Goal: Information Seeking & Learning: Check status

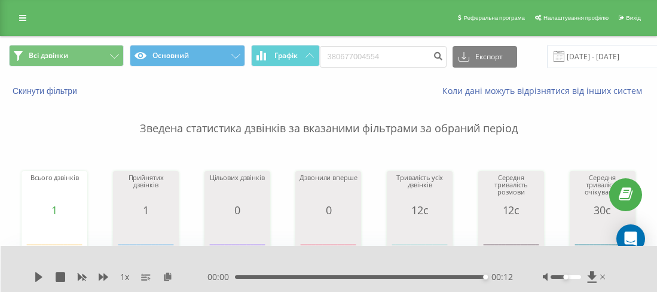
click at [337, 55] on input "380677004554" at bounding box center [383, 57] width 127 height 22
type input "380992704066"
click at [433, 51] on icon "submit" at bounding box center [438, 54] width 10 height 7
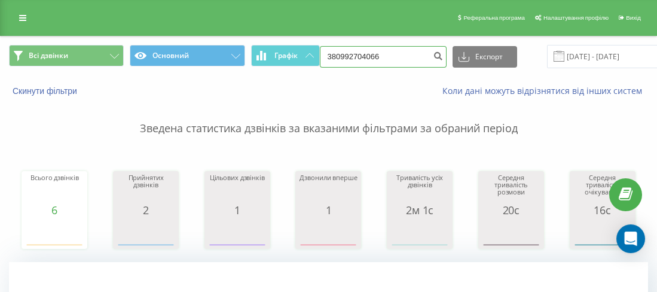
drag, startPoint x: 350, startPoint y: 53, endPoint x: 335, endPoint y: 48, distance: 14.9
click at [334, 48] on input "380992704066" at bounding box center [383, 57] width 127 height 22
paste input "0980378355"
type input "380980378355"
click at [442, 63] on div "380980378355 Експорт .csv .xls .xlsx 21.05.2025 - 21.08.2025" at bounding box center [506, 56] width 372 height 23
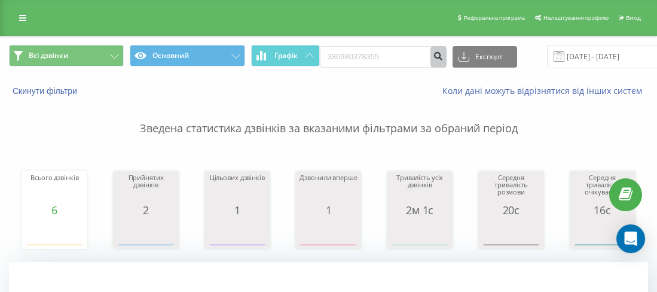
click at [433, 62] on button "submit" at bounding box center [438, 57] width 16 height 22
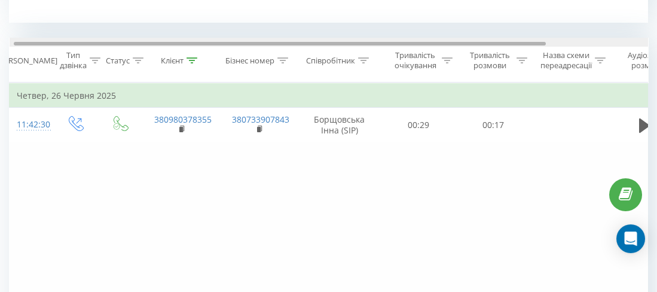
scroll to position [0, 6]
drag, startPoint x: 535, startPoint y: 43, endPoint x: 600, endPoint y: 84, distance: 76.8
click at [540, 42] on div at bounding box center [279, 44] width 532 height 4
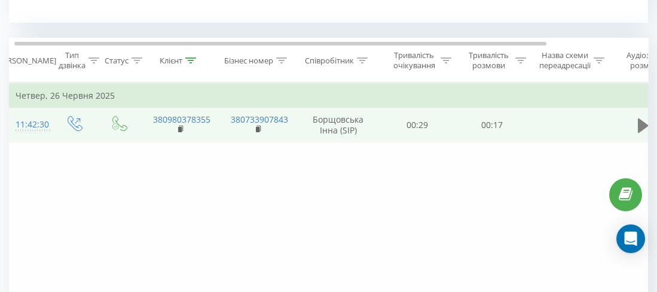
click at [640, 123] on icon at bounding box center [643, 125] width 11 height 14
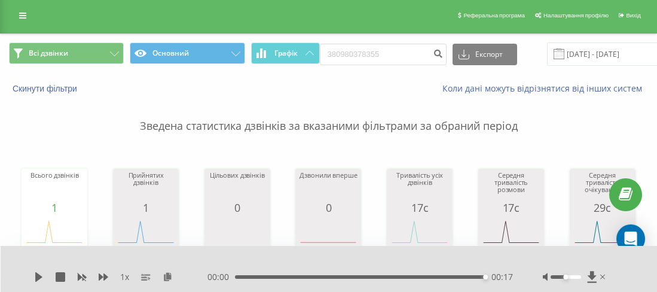
scroll to position [0, 0]
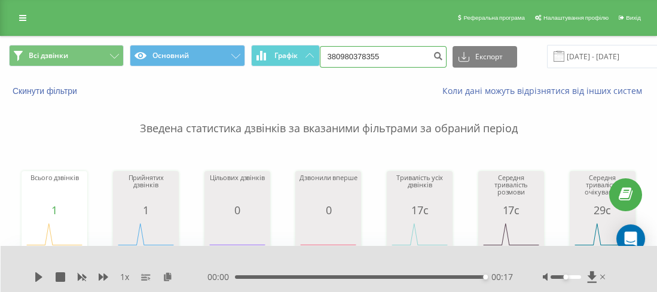
drag, startPoint x: 351, startPoint y: 53, endPoint x: 338, endPoint y: 53, distance: 13.7
click at [338, 53] on input "380980378355" at bounding box center [383, 57] width 127 height 22
paste input "0982485092"
type input "380982485092"
click at [433, 53] on icon "submit" at bounding box center [438, 54] width 10 height 7
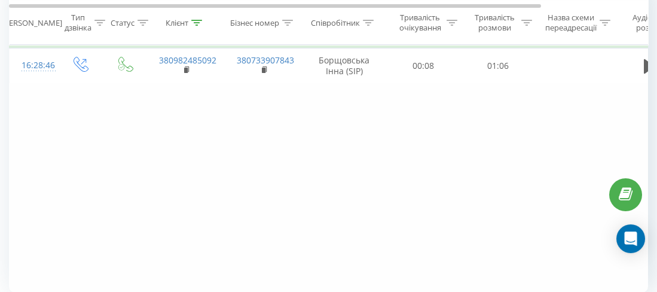
scroll to position [478, 0]
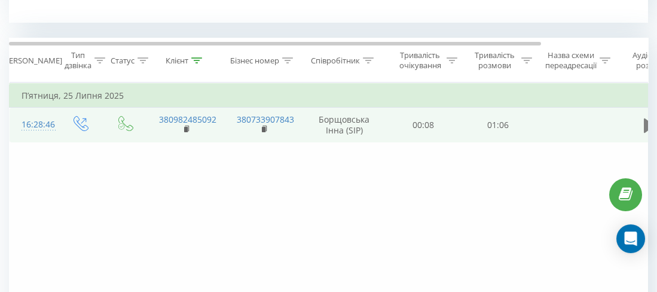
click at [646, 124] on icon at bounding box center [649, 125] width 11 height 14
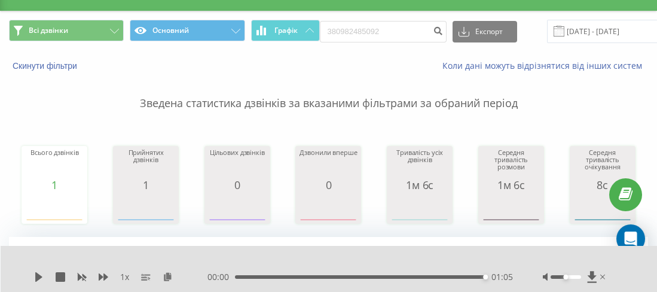
scroll to position [0, 0]
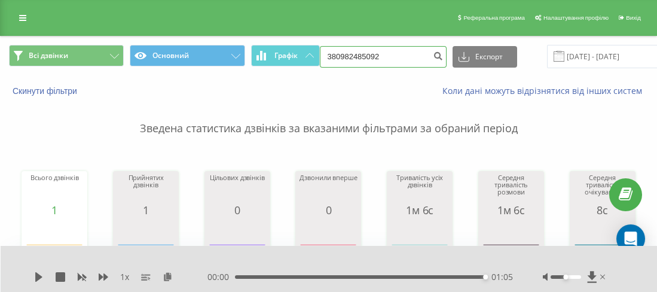
drag, startPoint x: 401, startPoint y: 57, endPoint x: 337, endPoint y: 54, distance: 64.0
click at [337, 54] on input "380982485092" at bounding box center [383, 57] width 127 height 22
paste input "0633695493"
type input "380633695493"
drag, startPoint x: 427, startPoint y: 46, endPoint x: 430, endPoint y: 53, distance: 8.0
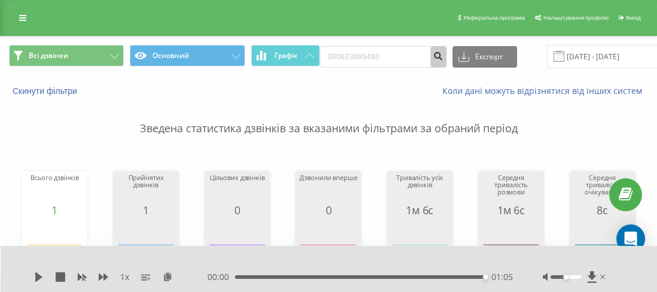
click at [430, 46] on button "submit" at bounding box center [438, 57] width 16 height 22
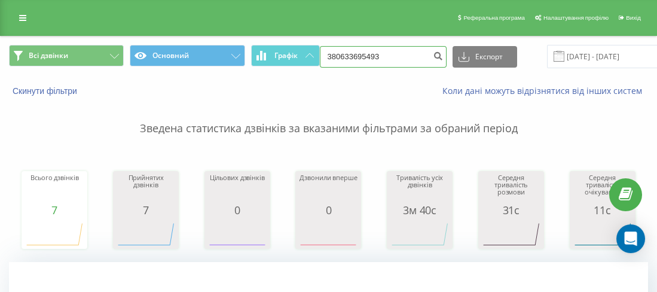
drag, startPoint x: 384, startPoint y: 59, endPoint x: 338, endPoint y: 51, distance: 47.3
click at [337, 51] on input "380633695493" at bounding box center [383, 57] width 127 height 22
paste input "0968819562"
type input "380968819562"
click at [435, 53] on icon "submit" at bounding box center [438, 54] width 10 height 7
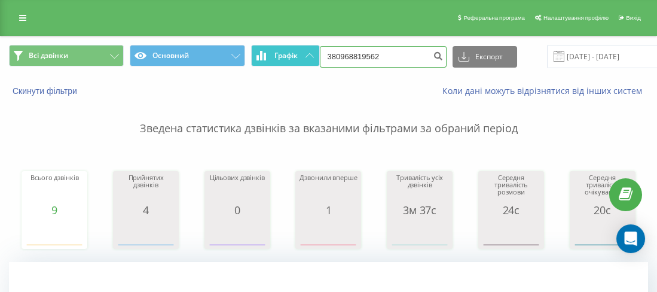
drag, startPoint x: 383, startPoint y: 48, endPoint x: 302, endPoint y: 56, distance: 81.7
click at [302, 56] on div "Всі дзвінки Основний Графік 380968819562 Експорт .csv .xls .xlsx 21.05.2025 - 2…" at bounding box center [328, 56] width 639 height 23
paste input "380933838038"
type input "380933838038"
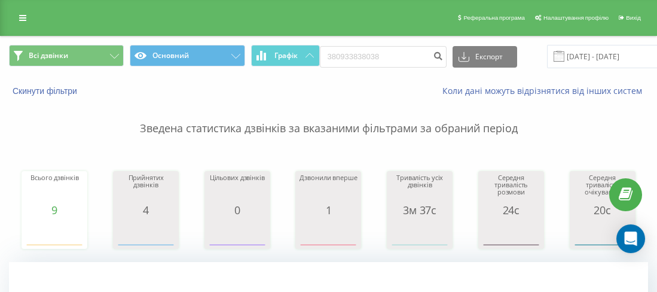
click at [371, 170] on div "Всього дзвінків 9 date totalCalls 21.05.25 0 27.05.25 0 02.06.25 0 08.06.25 0 1…" at bounding box center [328, 198] width 639 height 103
click at [433, 55] on icon "submit" at bounding box center [438, 54] width 10 height 7
drag, startPoint x: 360, startPoint y: 59, endPoint x: 339, endPoint y: 57, distance: 21.0
click at [337, 57] on input "380933838038" at bounding box center [383, 57] width 127 height 22
paste input "0677461953"
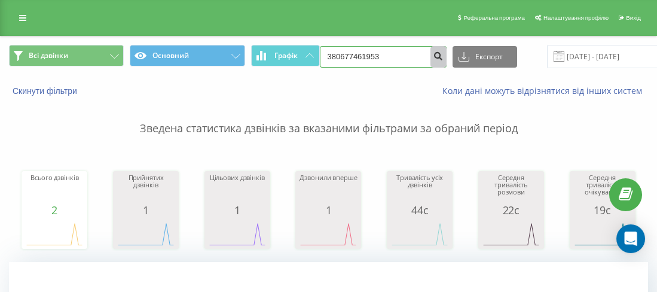
type input "380677461953"
click at [433, 47] on button "submit" at bounding box center [438, 57] width 16 height 22
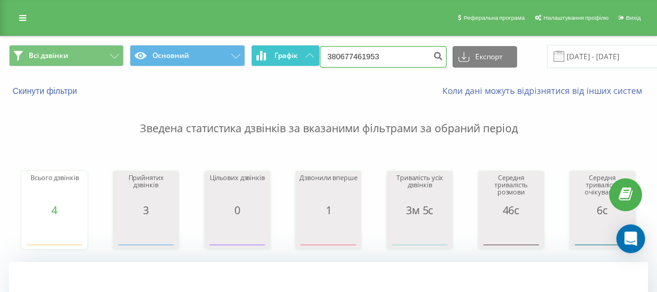
drag, startPoint x: 331, startPoint y: 53, endPoint x: 317, endPoint y: 54, distance: 14.4
click at [317, 54] on div "Всі дзвінки Основний Графік 380677461953 Експорт .csv .xls .xlsx [DATE] - [DATE]" at bounding box center [328, 56] width 639 height 23
paste input "380633695493"
type input "380633695493"
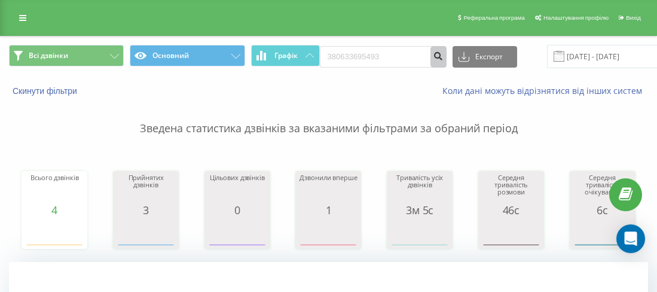
click at [433, 56] on icon "submit" at bounding box center [438, 54] width 10 height 7
drag, startPoint x: 395, startPoint y: 56, endPoint x: 342, endPoint y: 55, distance: 53.2
click at [342, 55] on input "3806" at bounding box center [383, 57] width 127 height 22
paste input "0990865856"
type input "380990865856"
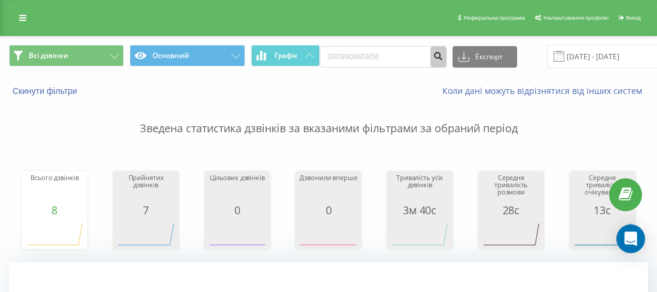
click at [430, 63] on button "submit" at bounding box center [438, 57] width 16 height 22
drag, startPoint x: 393, startPoint y: 51, endPoint x: 334, endPoint y: 51, distance: 59.2
click at [334, 51] on input "380990865856" at bounding box center [383, 57] width 127 height 22
paste input "0508769679"
type input "380508769679"
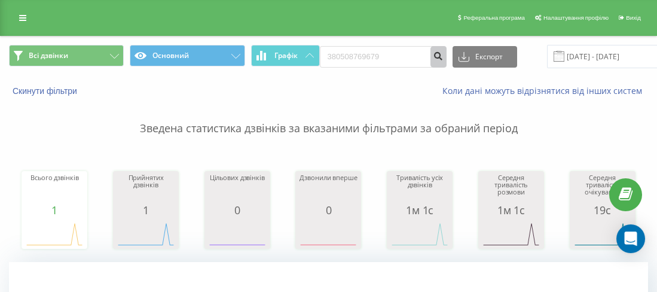
click at [430, 50] on button "submit" at bounding box center [438, 57] width 16 height 22
drag, startPoint x: 372, startPoint y: 54, endPoint x: 335, endPoint y: 53, distance: 37.7
click at [335, 53] on input "380508769679" at bounding box center [383, 57] width 127 height 22
paste input "0734974886"
type input "380734974886"
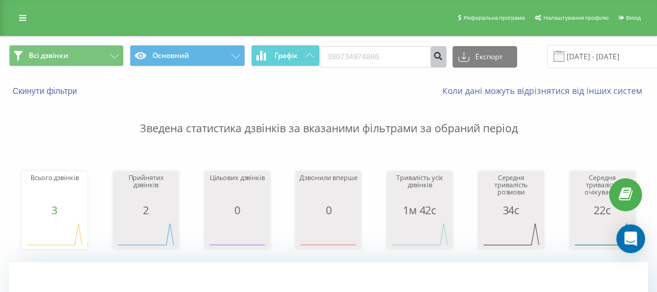
click at [437, 51] on button "submit" at bounding box center [438, 57] width 16 height 22
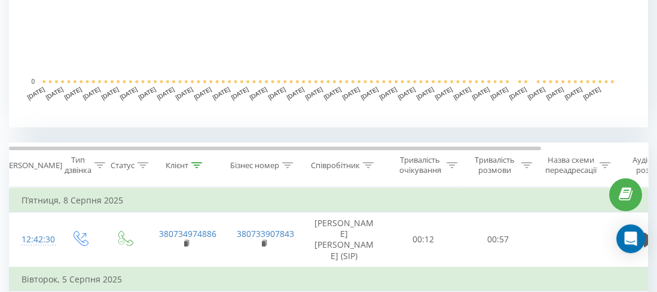
scroll to position [478, 0]
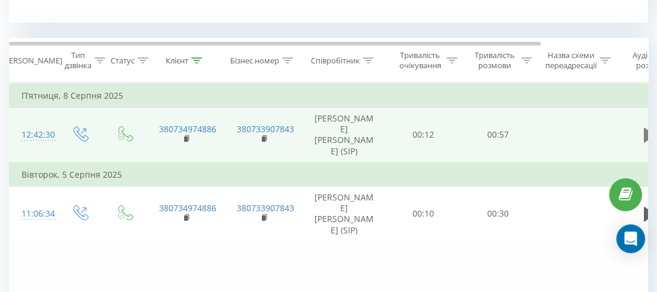
click at [644, 134] on icon at bounding box center [649, 135] width 11 height 14
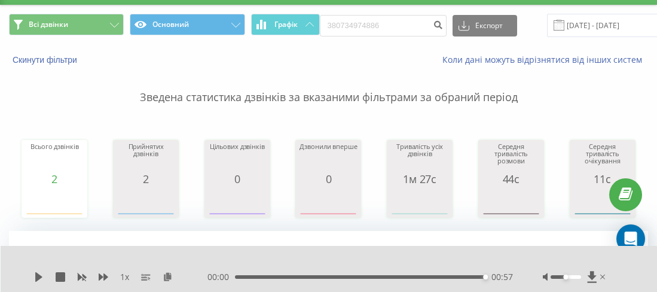
scroll to position [0, 0]
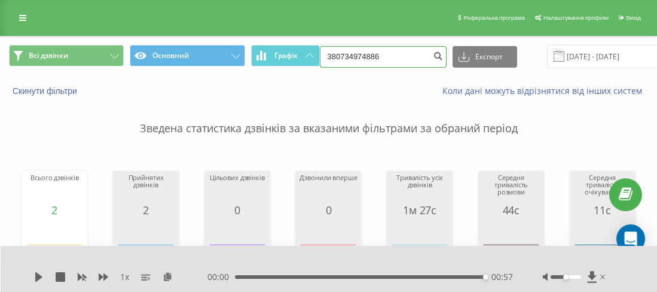
drag, startPoint x: 394, startPoint y: 57, endPoint x: 338, endPoint y: 53, distance: 56.3
click at [338, 53] on input "380734974886" at bounding box center [383, 57] width 127 height 22
paste input "0973987286"
type input "380973987286"
click at [433, 66] on button "submit" at bounding box center [438, 57] width 16 height 22
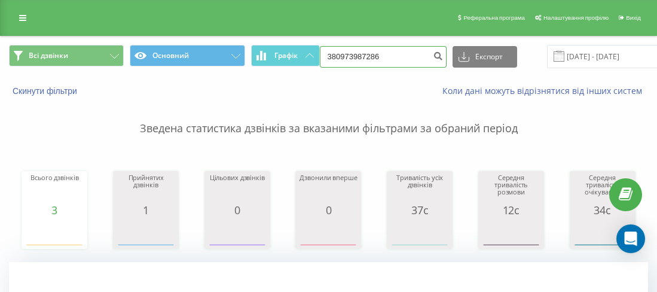
drag, startPoint x: 372, startPoint y: 53, endPoint x: 337, endPoint y: 54, distance: 35.9
click at [331, 51] on input "380973987286" at bounding box center [383, 57] width 127 height 22
paste input "0500507933"
type input "380500507933"
click at [433, 52] on icon "submit" at bounding box center [438, 54] width 10 height 7
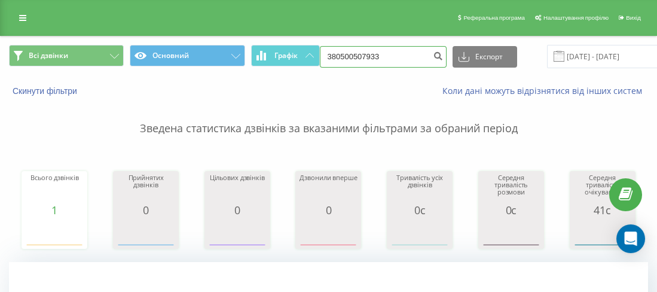
drag, startPoint x: 390, startPoint y: 54, endPoint x: 339, endPoint y: 51, distance: 50.9
click at [339, 51] on input "380500507933" at bounding box center [383, 57] width 127 height 22
paste input "0957265192"
type input "380957265192"
click at [433, 57] on icon "submit" at bounding box center [438, 54] width 10 height 7
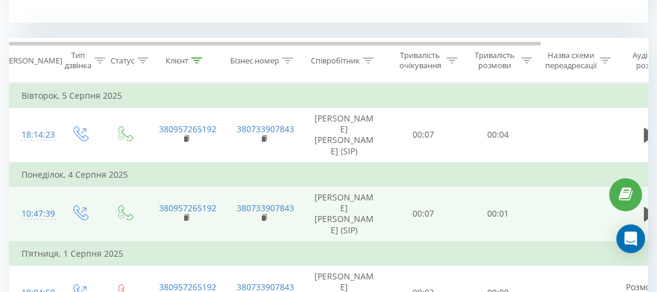
scroll to position [537, 0]
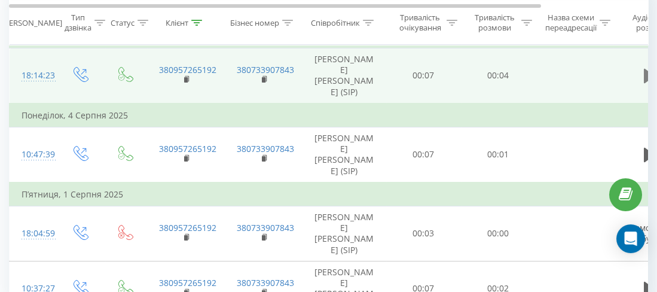
click at [643, 80] on button at bounding box center [649, 76] width 18 height 18
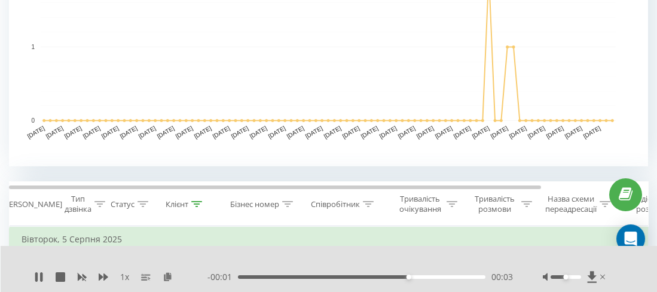
scroll to position [0, 0]
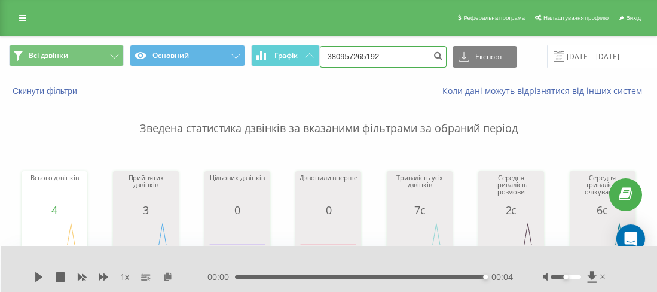
drag, startPoint x: 400, startPoint y: 59, endPoint x: 354, endPoint y: 55, distance: 45.6
click at [337, 56] on input "380957265192" at bounding box center [383, 57] width 127 height 22
paste input "0663060306"
click at [334, 50] on input "30663060306" at bounding box center [383, 57] width 127 height 22
click at [332, 55] on input "30663060306" at bounding box center [383, 57] width 127 height 22
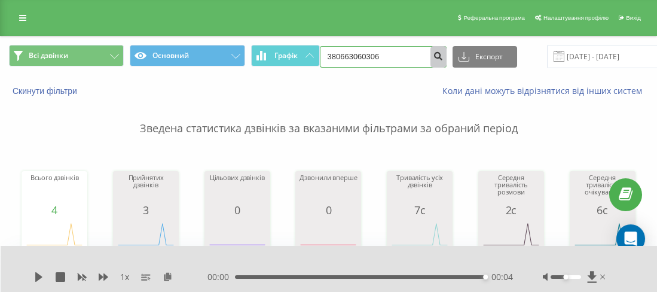
type input "380663060306"
click at [433, 54] on icon "submit" at bounding box center [438, 54] width 10 height 7
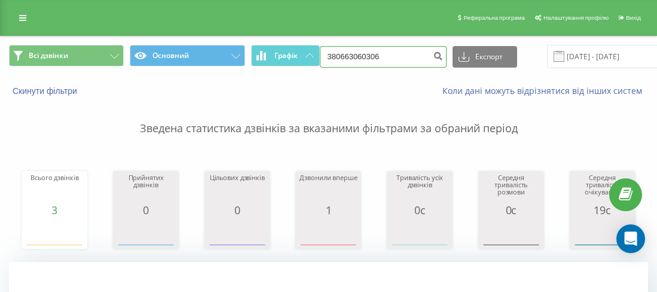
click at [341, 53] on input "380663060306" at bounding box center [383, 57] width 127 height 22
paste input "0683575600"
type input "380683575600"
click at [433, 53] on icon "submit" at bounding box center [438, 54] width 10 height 7
click at [441, 53] on div "380683575600 Експорт .csv .xls .xlsx [DATE] - [DATE]" at bounding box center [506, 56] width 372 height 23
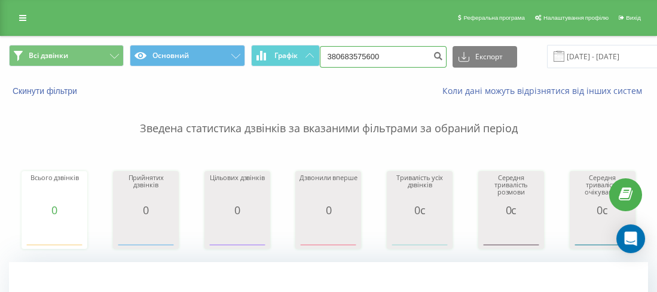
drag, startPoint x: 383, startPoint y: 56, endPoint x: 340, endPoint y: 54, distance: 43.1
click at [337, 54] on input "380683575600" at bounding box center [383, 57] width 127 height 22
paste input "0990805679"
type input "380990805679"
click at [441, 50] on div "380990805679 Експорт .csv .xls .xlsx 21.05.2025 - 21.08.2025" at bounding box center [506, 56] width 372 height 23
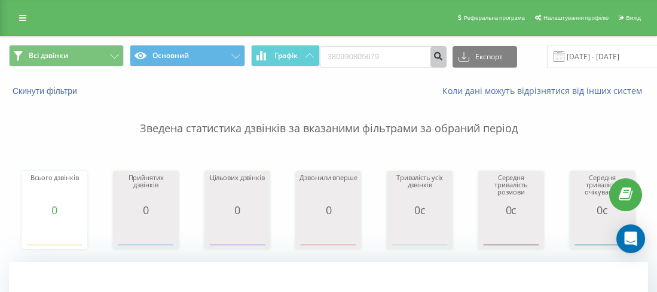
click at [433, 56] on icon "submit" at bounding box center [438, 54] width 10 height 7
